Goal: Check status: Check status

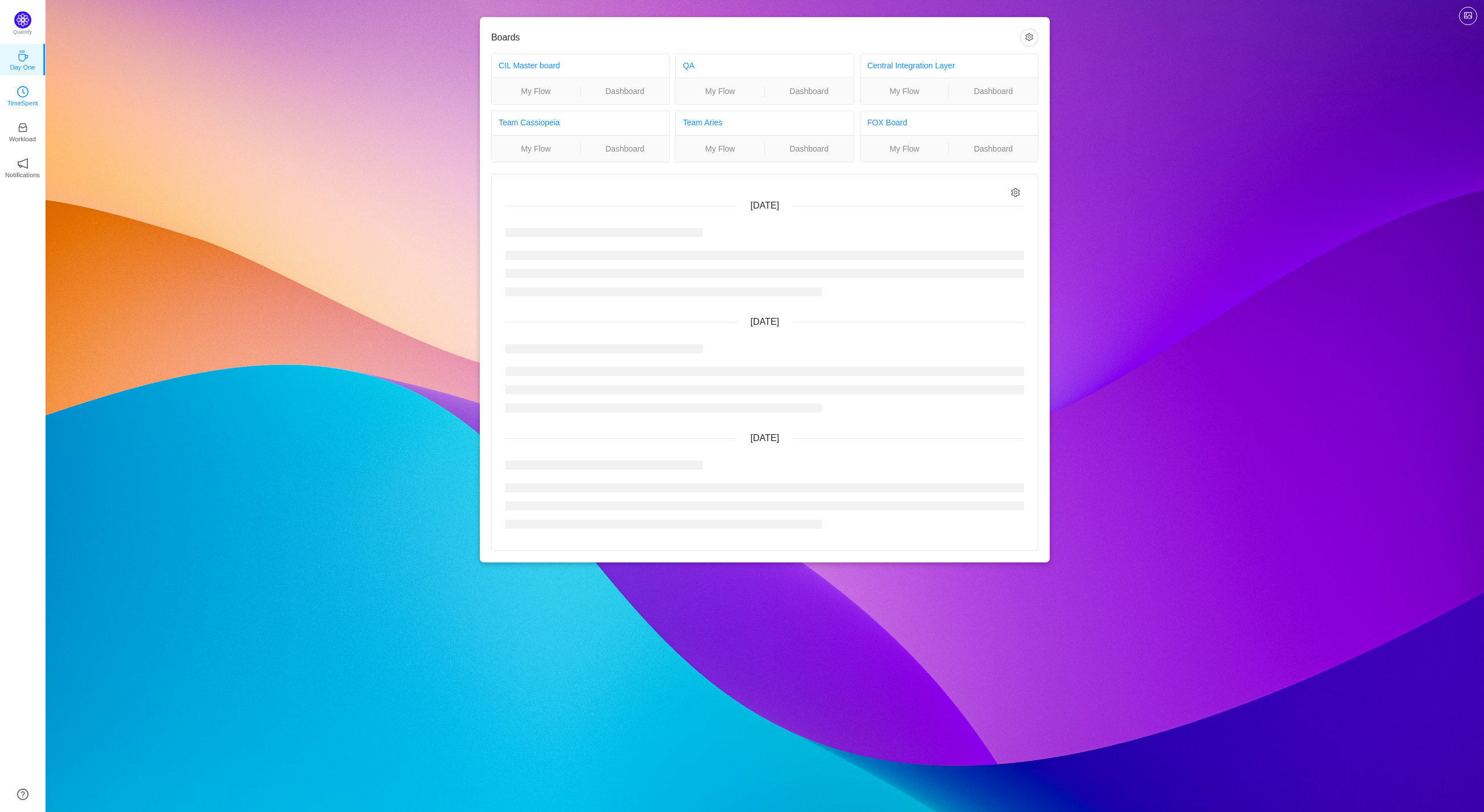
click at [13, 101] on p "TimeSpent" at bounding box center [23, 103] width 31 height 10
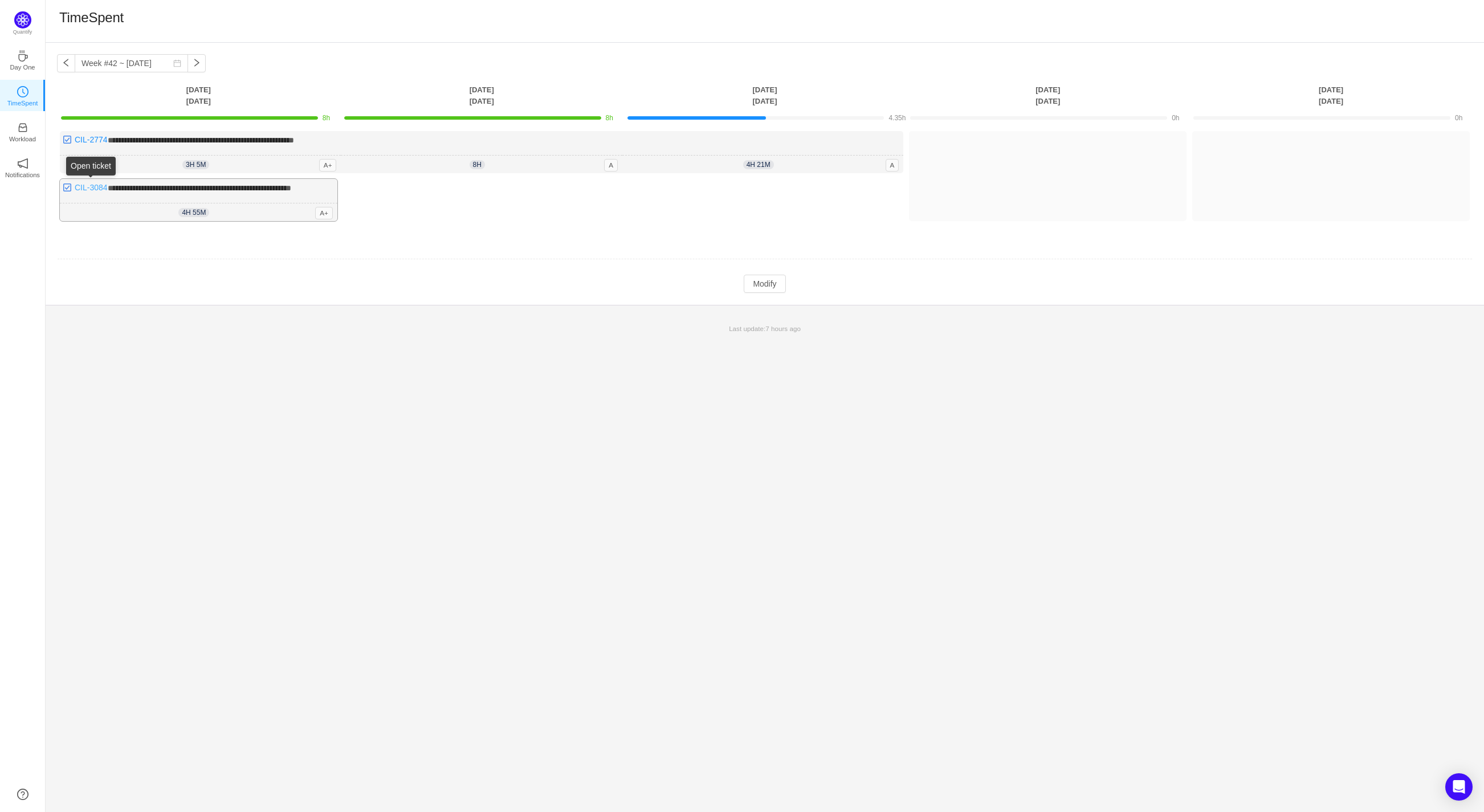
click at [99, 187] on link "CIL-3084" at bounding box center [91, 187] width 33 height 9
click at [105, 188] on link "CIL-3084" at bounding box center [91, 187] width 33 height 9
click at [1012, 28] on div "TimeSpent" at bounding box center [765, 21] width 1411 height 24
click at [66, 62] on button "button" at bounding box center [66, 63] width 18 height 18
type input "Week #41 ~ [DATE]"
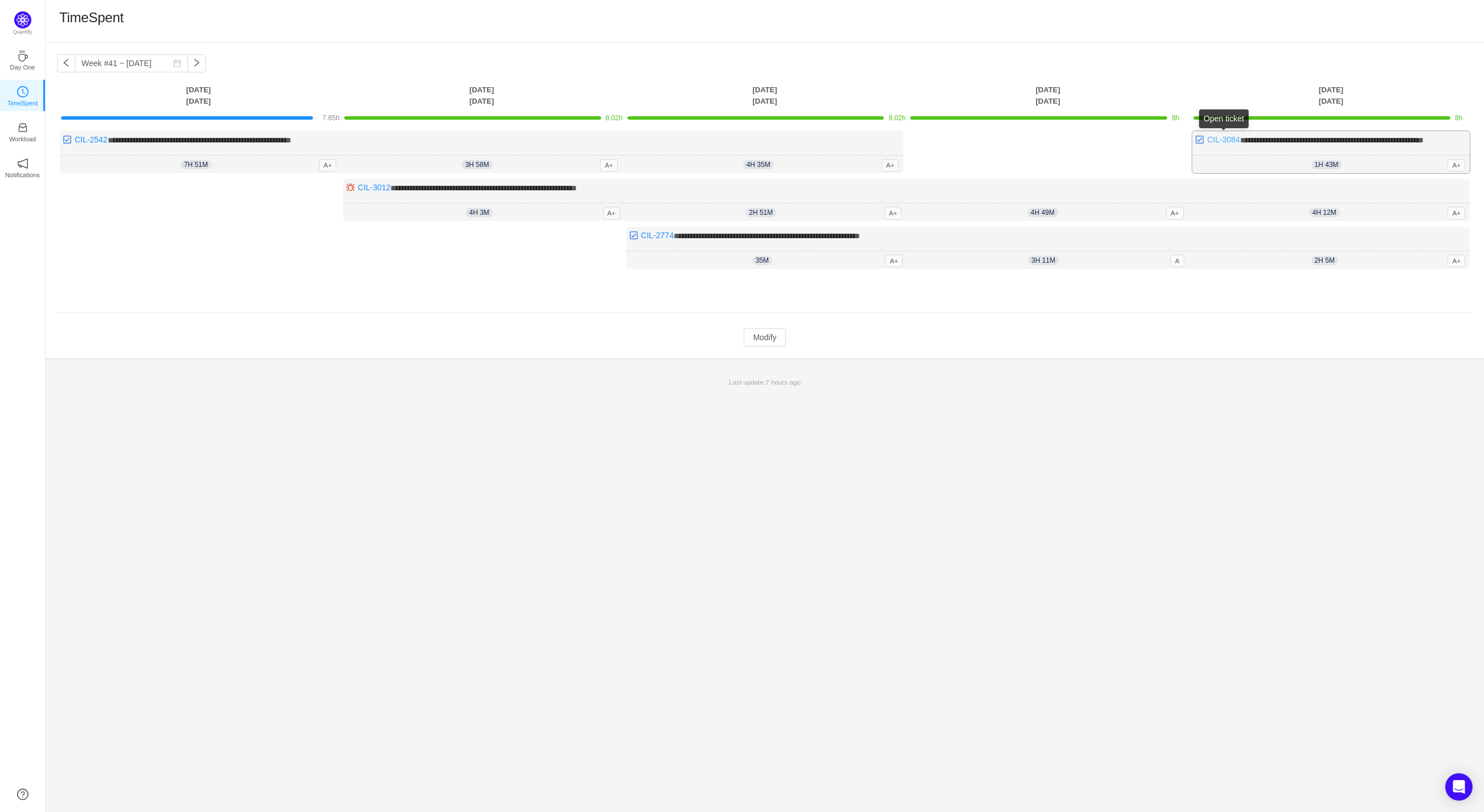
click at [1227, 140] on link "CIL-3084" at bounding box center [1223, 140] width 33 height 9
